Goal: Information Seeking & Learning: Learn about a topic

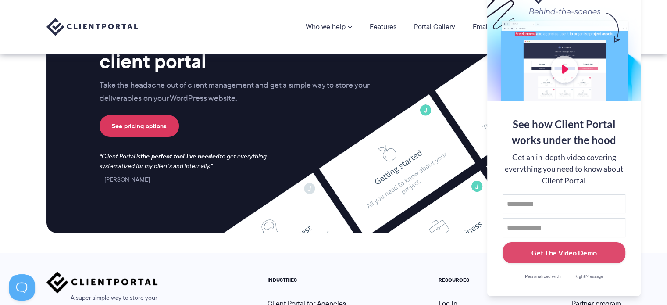
scroll to position [3571, 0]
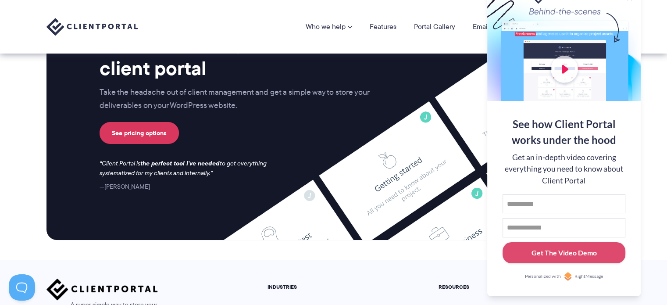
drag, startPoint x: 103, startPoint y: 159, endPoint x: 221, endPoint y: 167, distance: 119.0
click at [221, 167] on p "Client Portal is the perfect tool I've needed to get everything systematized fo…" at bounding box center [188, 168] width 179 height 19
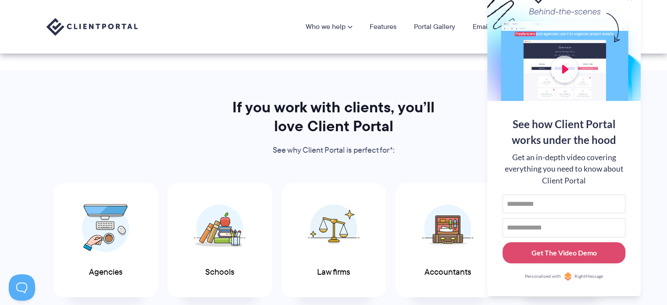
scroll to position [0, 0]
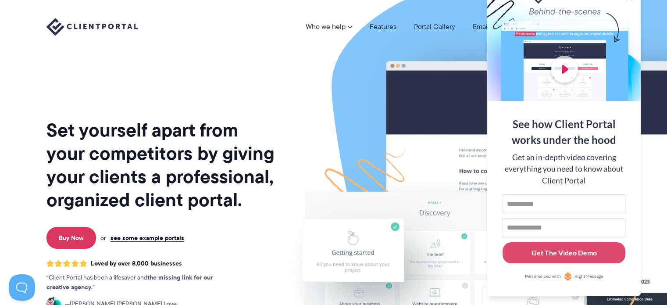
click at [326, 47] on div "Who we help Who we help View pricing Agencies See how Client Portal can help gi…" at bounding box center [333, 26] width 667 height 53
click at [152, 238] on link "see some example portals" at bounding box center [147, 238] width 74 height 8
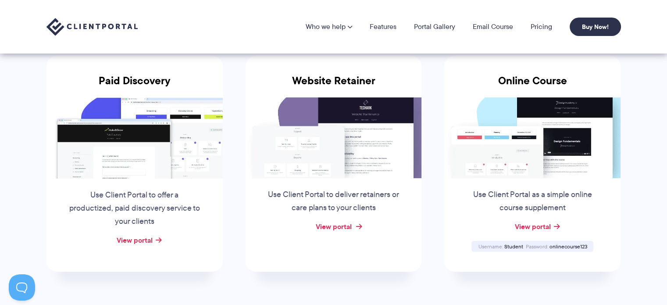
click at [322, 225] on link "View portal" at bounding box center [333, 226] width 36 height 11
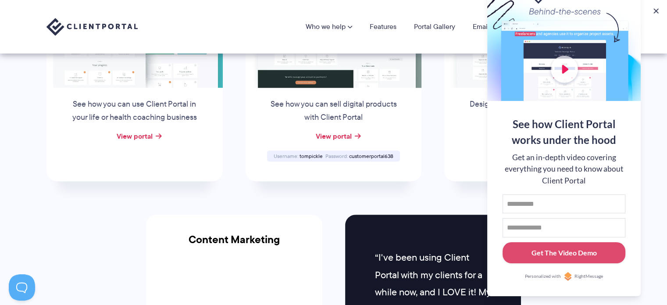
scroll to position [584, 0]
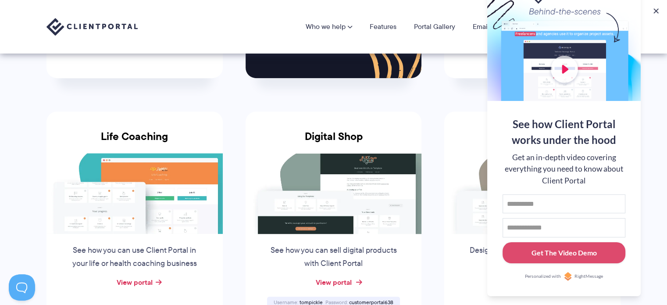
click at [335, 278] on link "View portal" at bounding box center [333, 282] width 36 height 11
click at [311, 299] on span "tompickle" at bounding box center [310, 301] width 23 height 7
copy span "tompickle"
click at [365, 298] on span "customerportal638" at bounding box center [371, 301] width 44 height 7
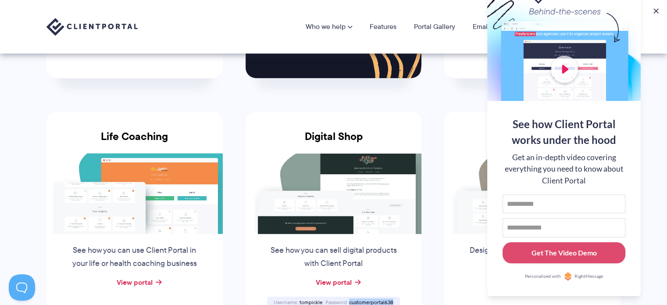
click at [365, 298] on span "customerportal638" at bounding box center [371, 301] width 44 height 7
copy span "customerportal638"
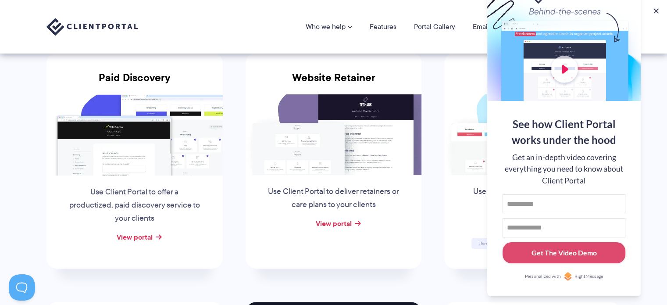
scroll to position [126, 0]
